Goal: Information Seeking & Learning: Learn about a topic

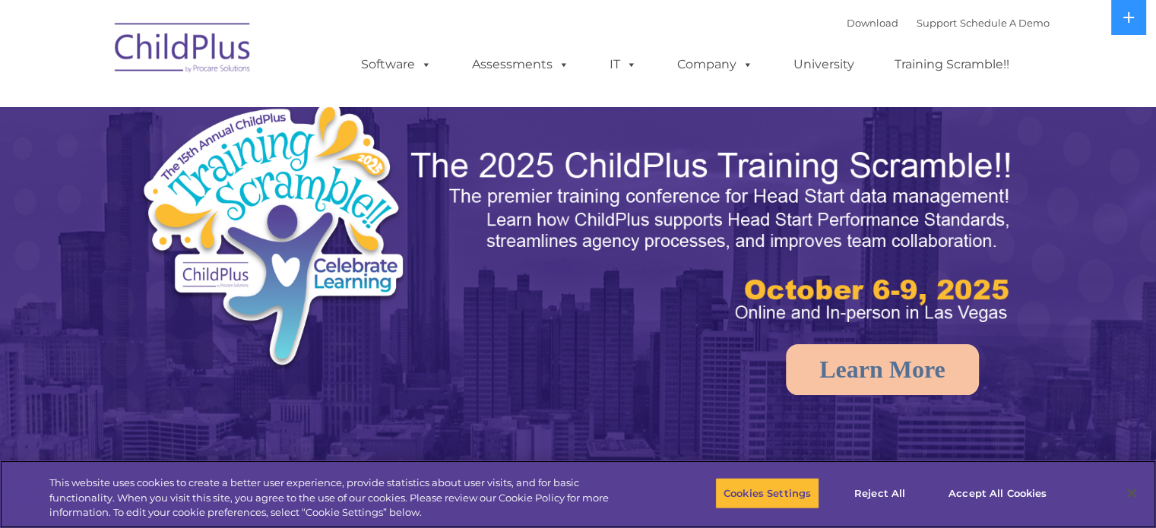
select select "MEDIUM"
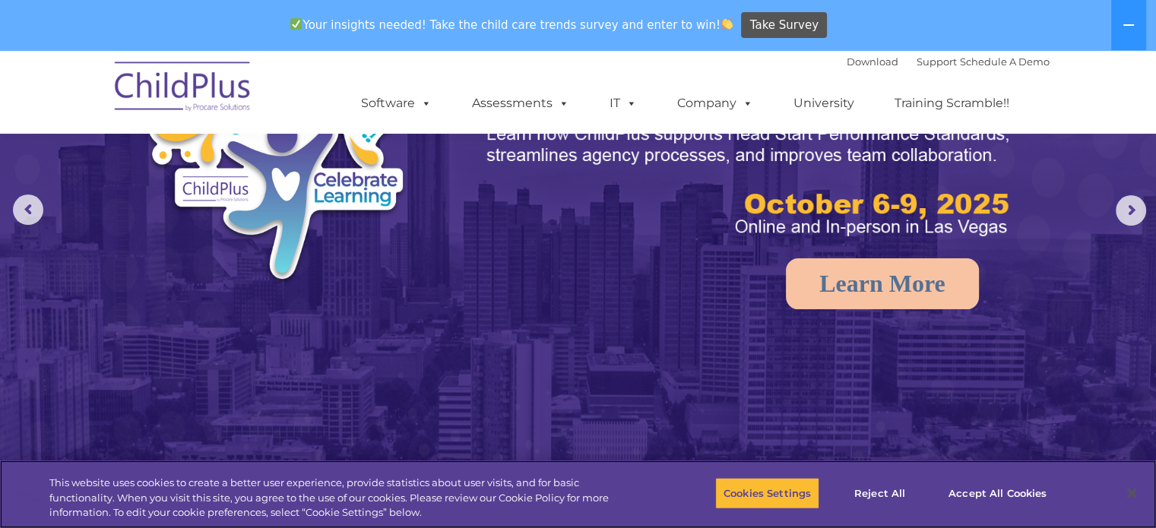
scroll to position [202, 0]
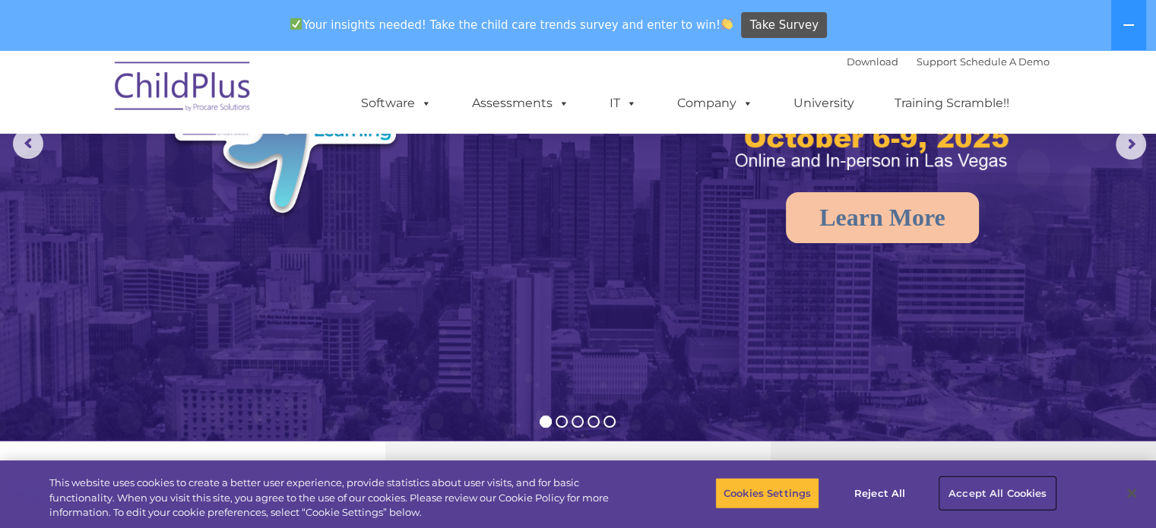
click at [985, 485] on button "Accept All Cookies" at bounding box center [997, 493] width 115 height 32
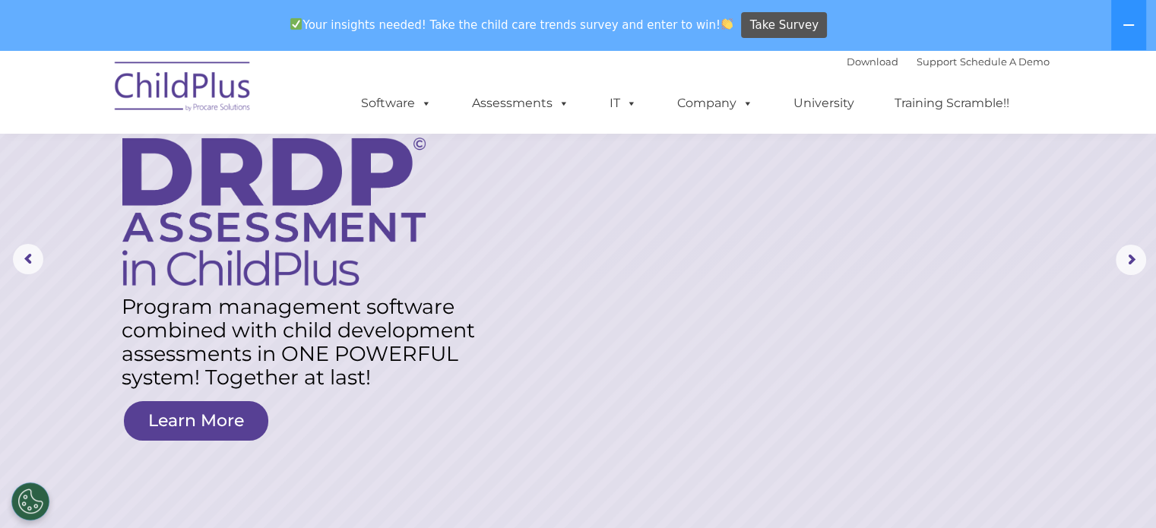
scroll to position [0, 0]
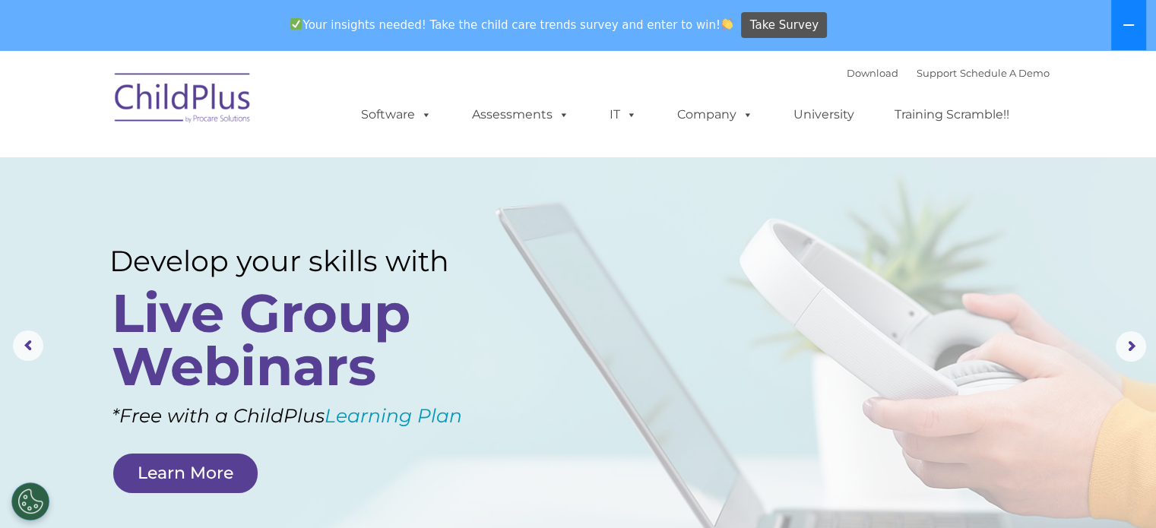
click at [1122, 22] on icon at bounding box center [1128, 25] width 12 height 12
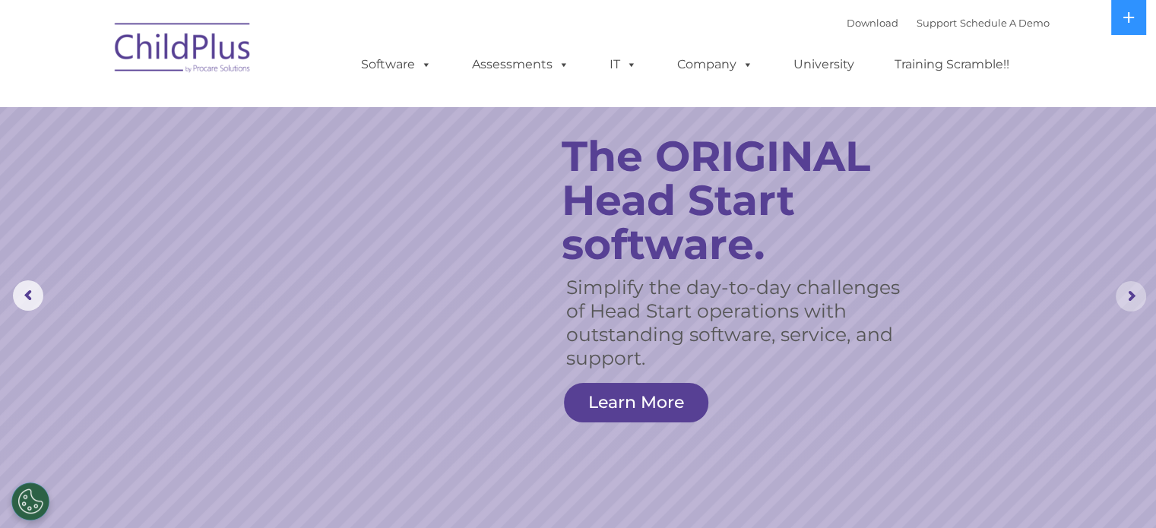
click at [1133, 293] on rs-arrow at bounding box center [1131, 296] width 30 height 30
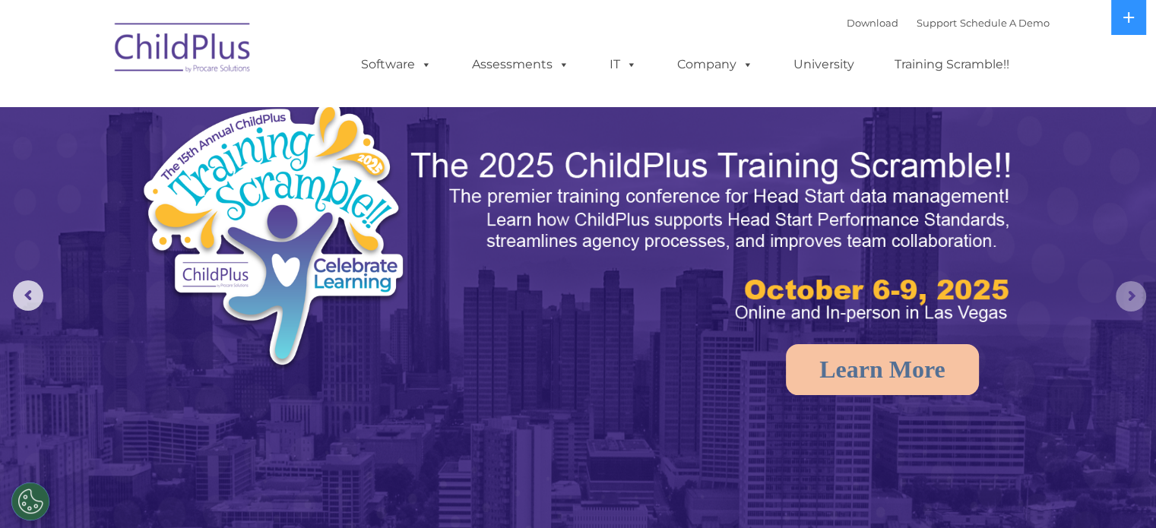
click at [1133, 293] on rs-arrow at bounding box center [1131, 296] width 30 height 30
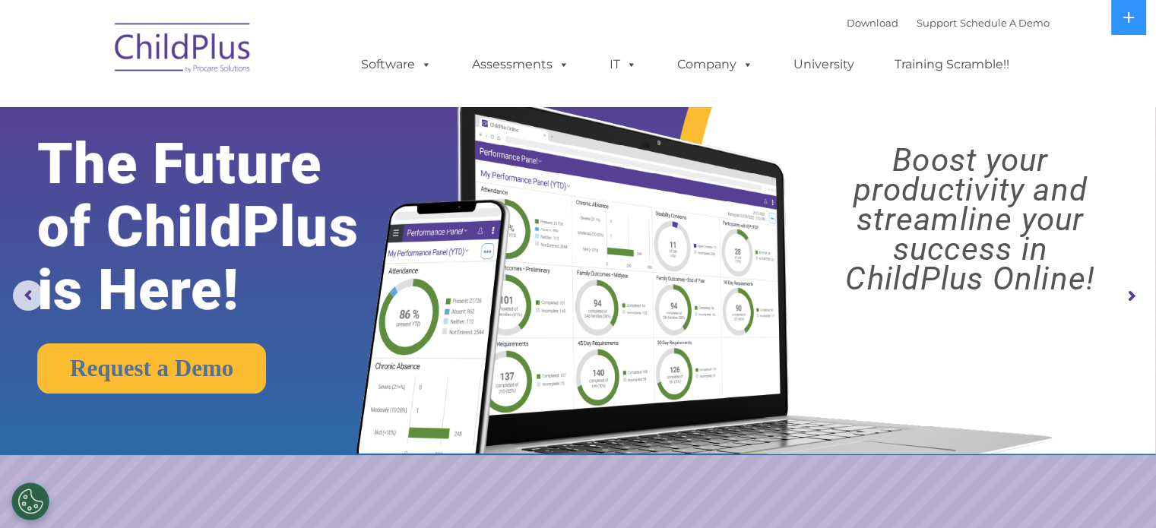
click at [1133, 293] on rs-arrow at bounding box center [1131, 296] width 30 height 30
